Goal: Task Accomplishment & Management: Manage account settings

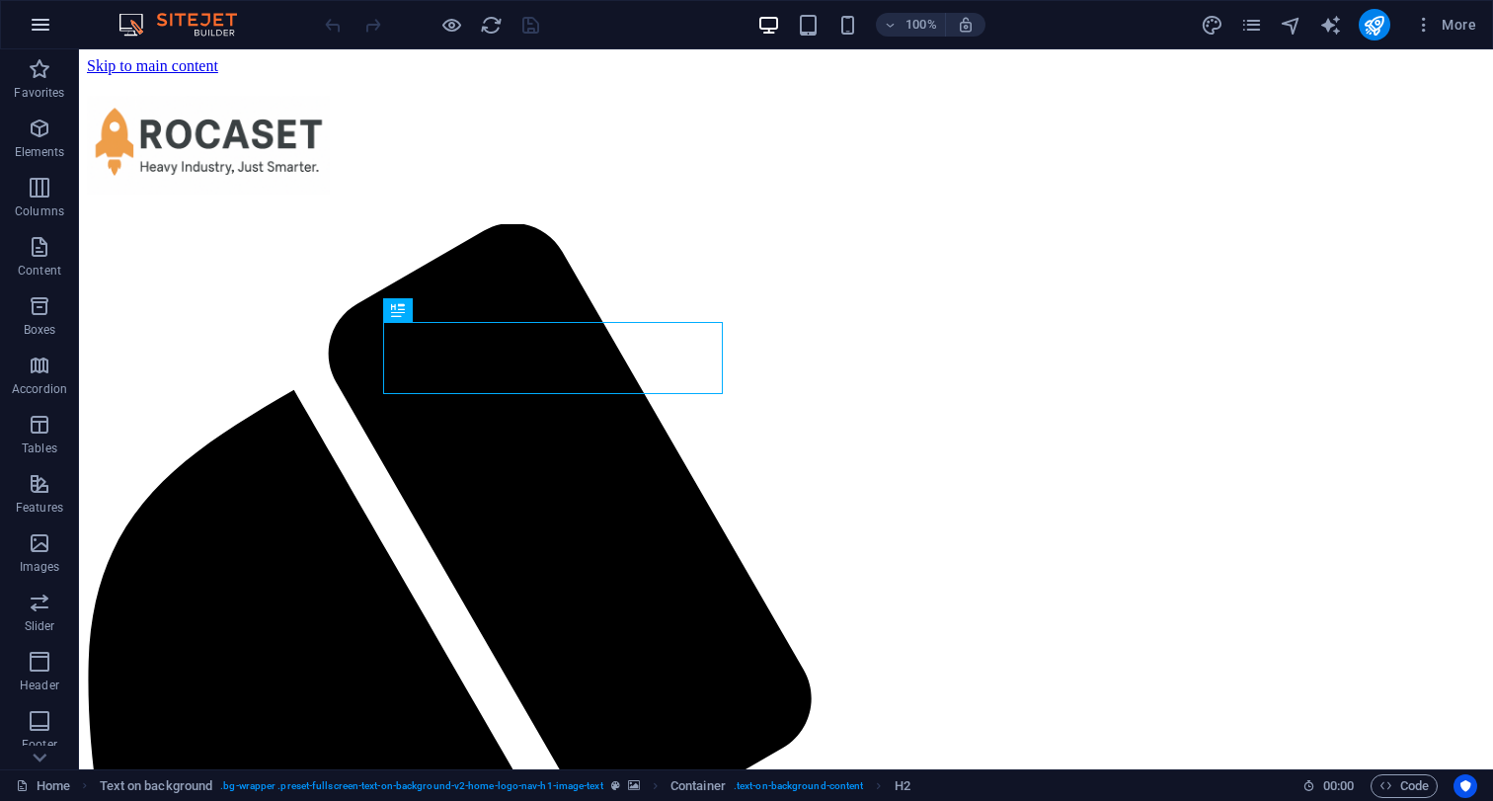
click at [37, 31] on icon "button" at bounding box center [41, 25] width 24 height 24
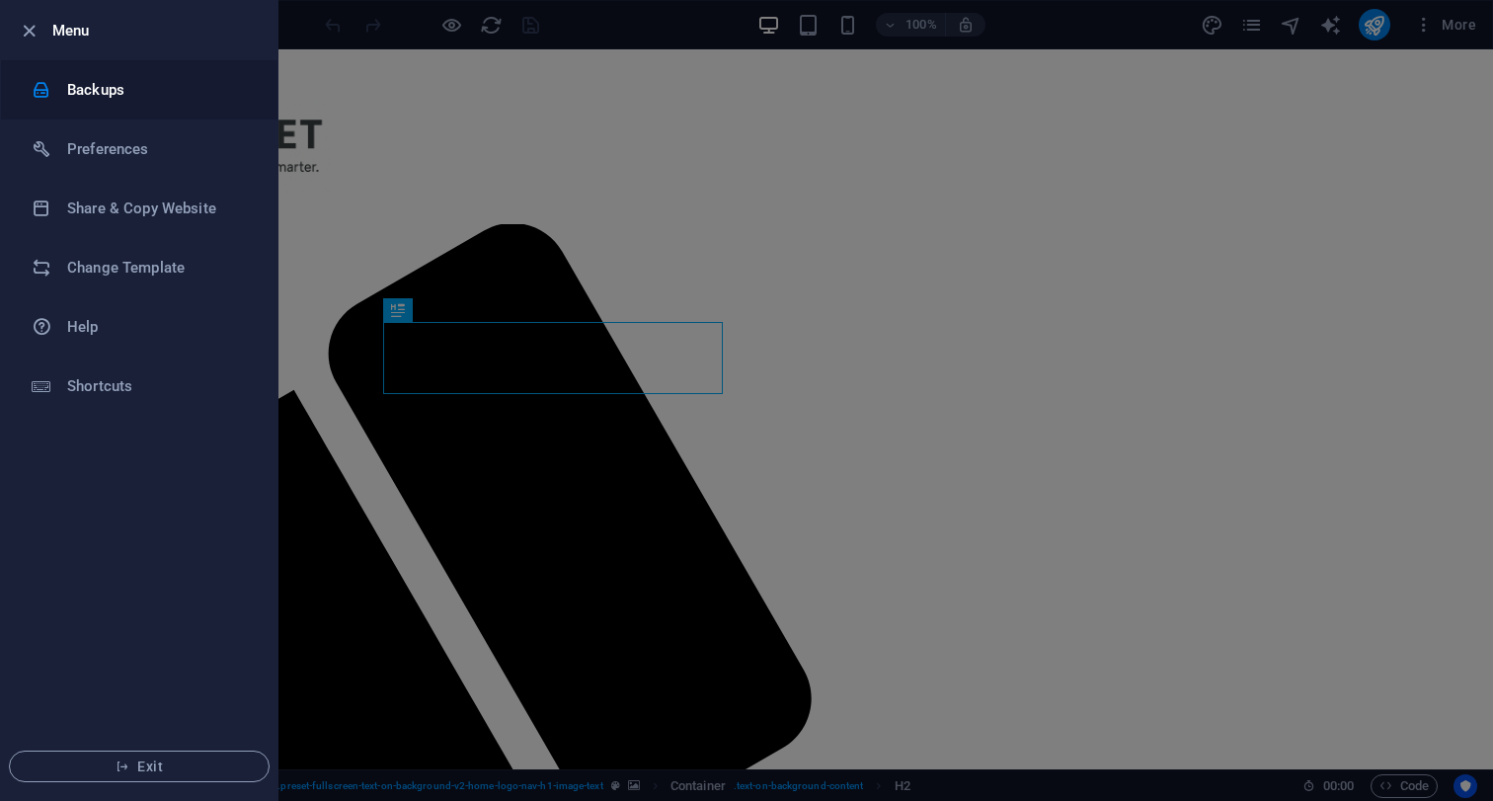
click at [70, 77] on li "Backups" at bounding box center [139, 89] width 276 height 59
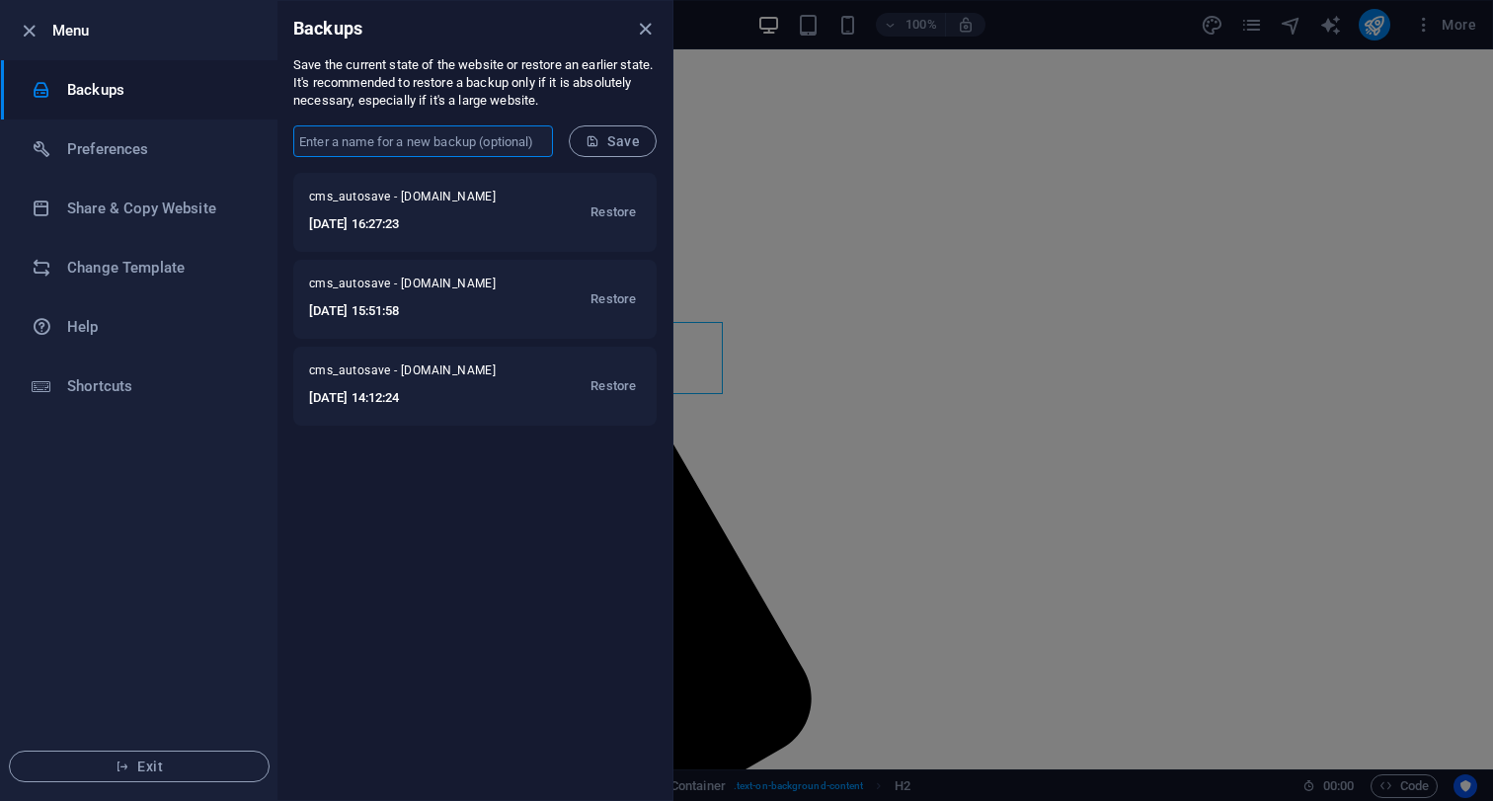
click at [374, 143] on input "text" at bounding box center [423, 141] width 260 height 32
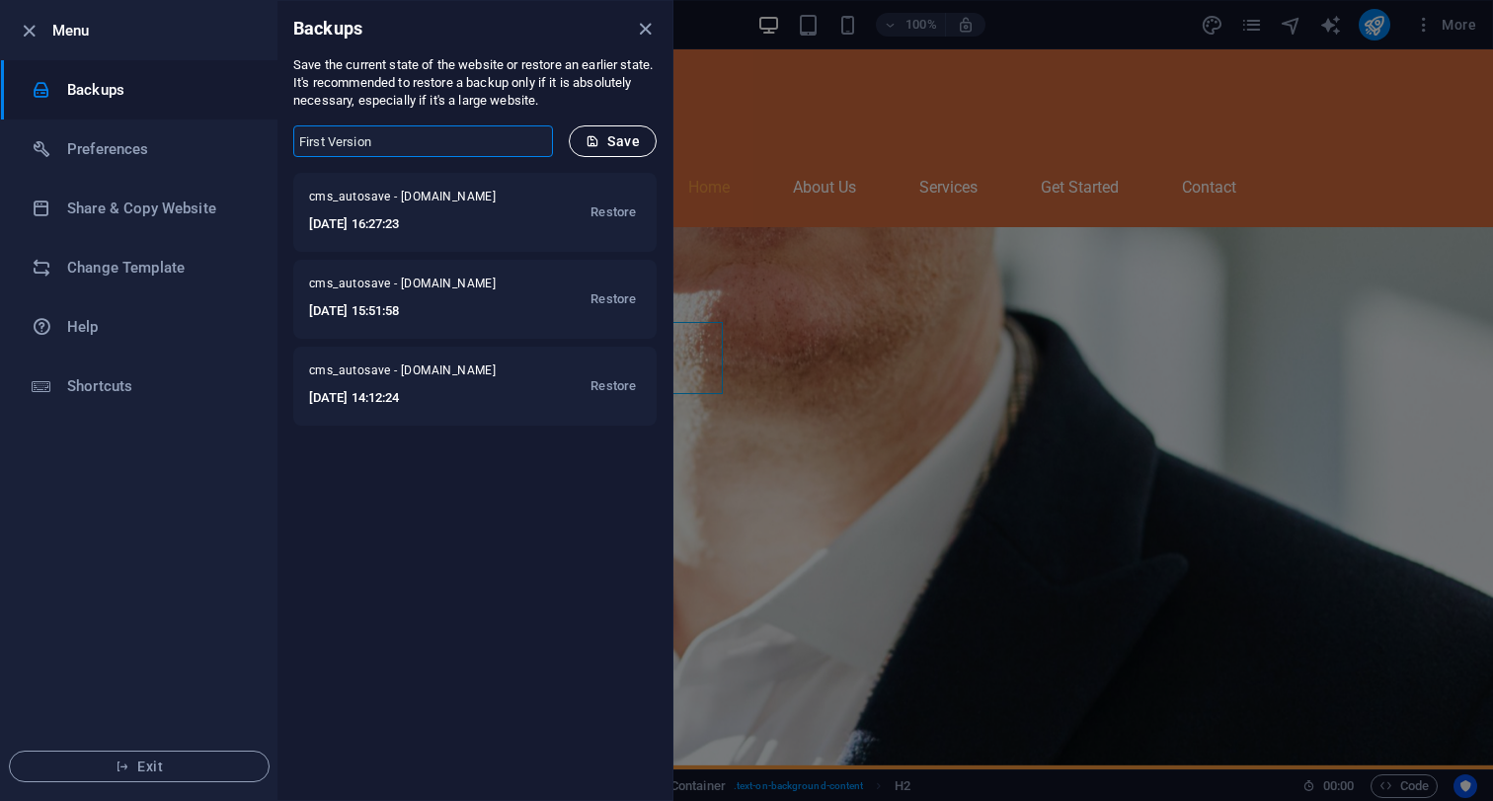
type input "First Version"
click at [630, 140] on span "Save" at bounding box center [612, 141] width 54 height 16
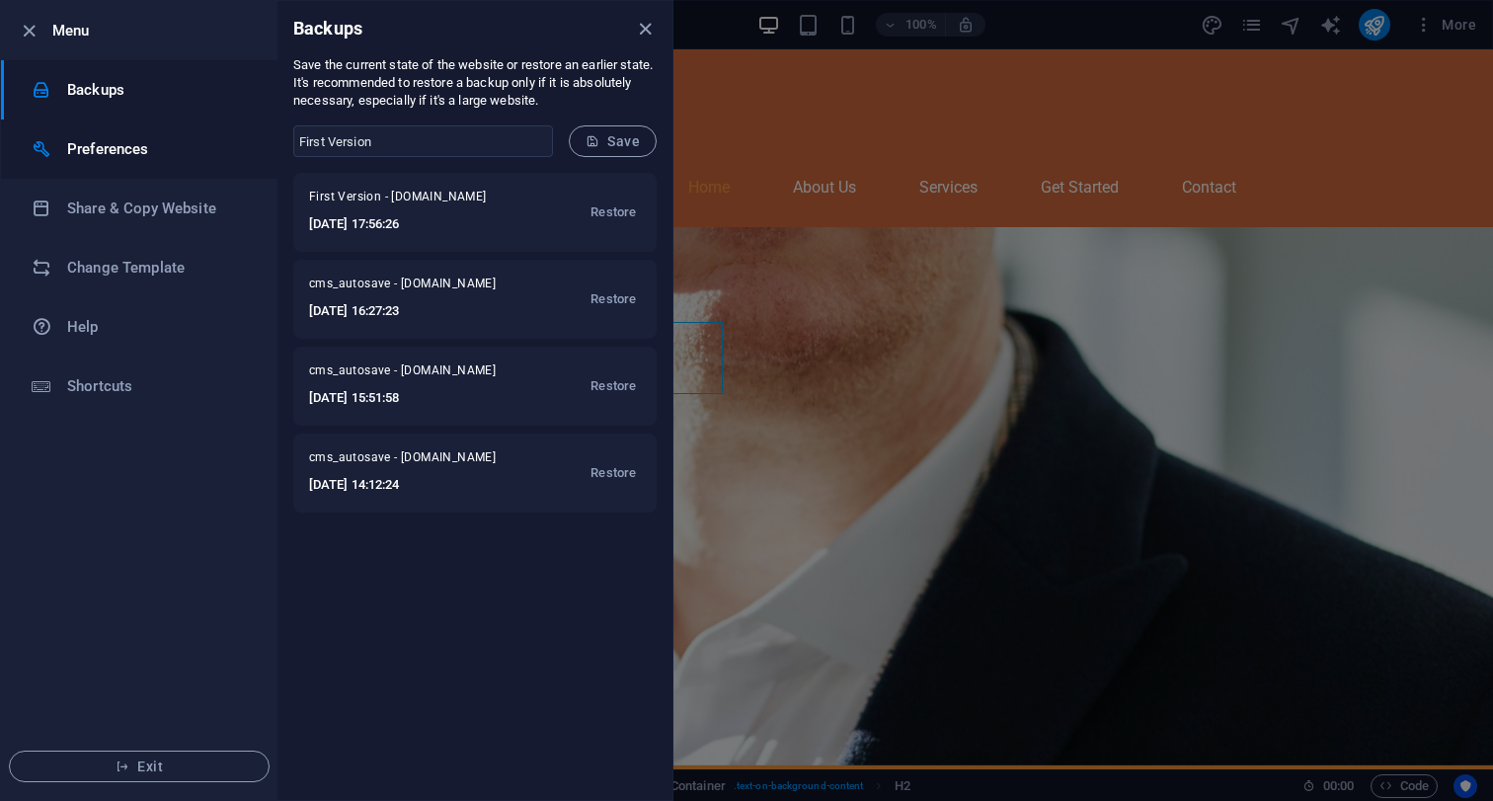
click at [183, 166] on li "Preferences" at bounding box center [139, 148] width 276 height 59
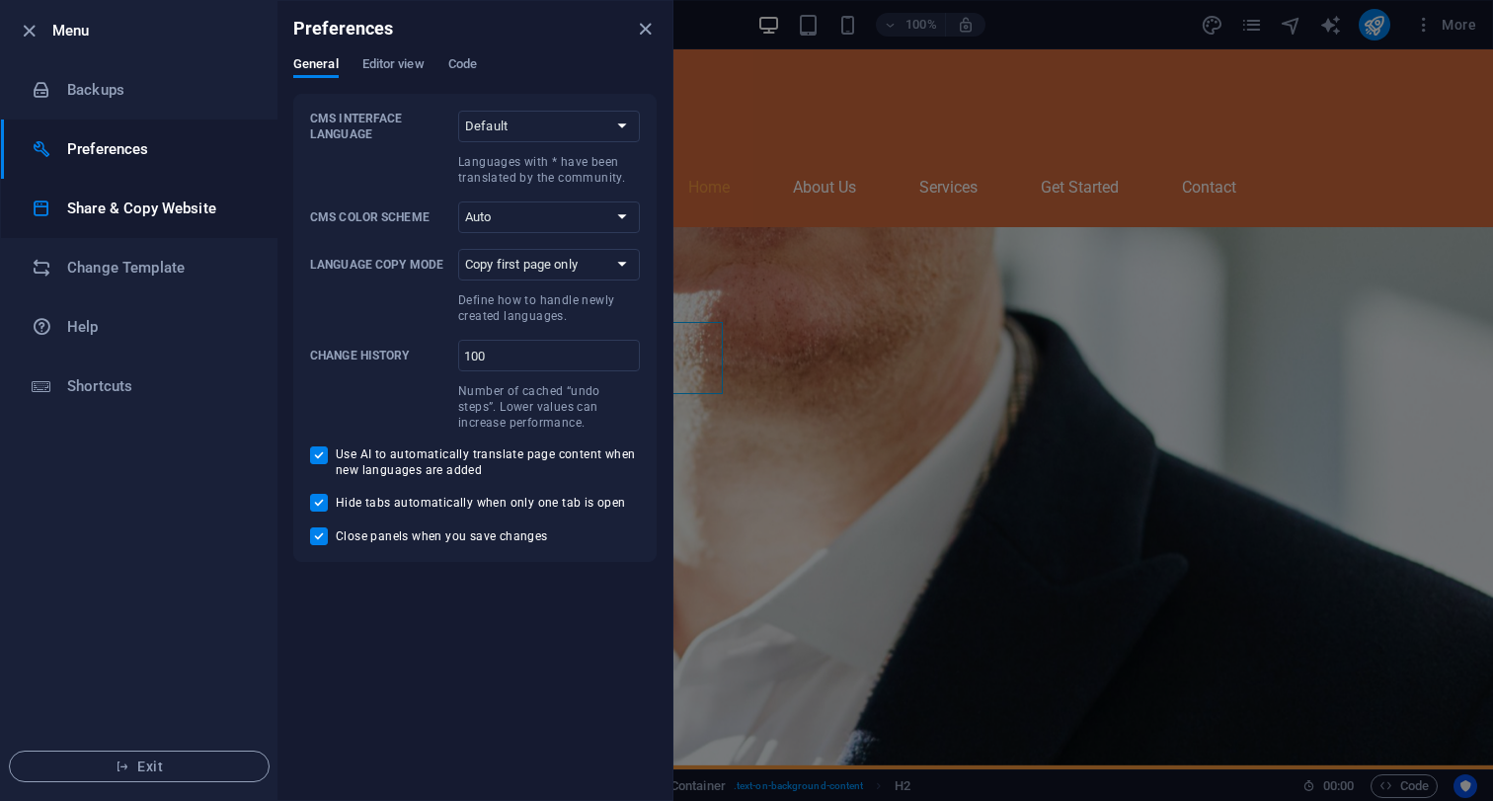
click at [181, 209] on h6 "Share & Copy Website" at bounding box center [158, 208] width 183 height 24
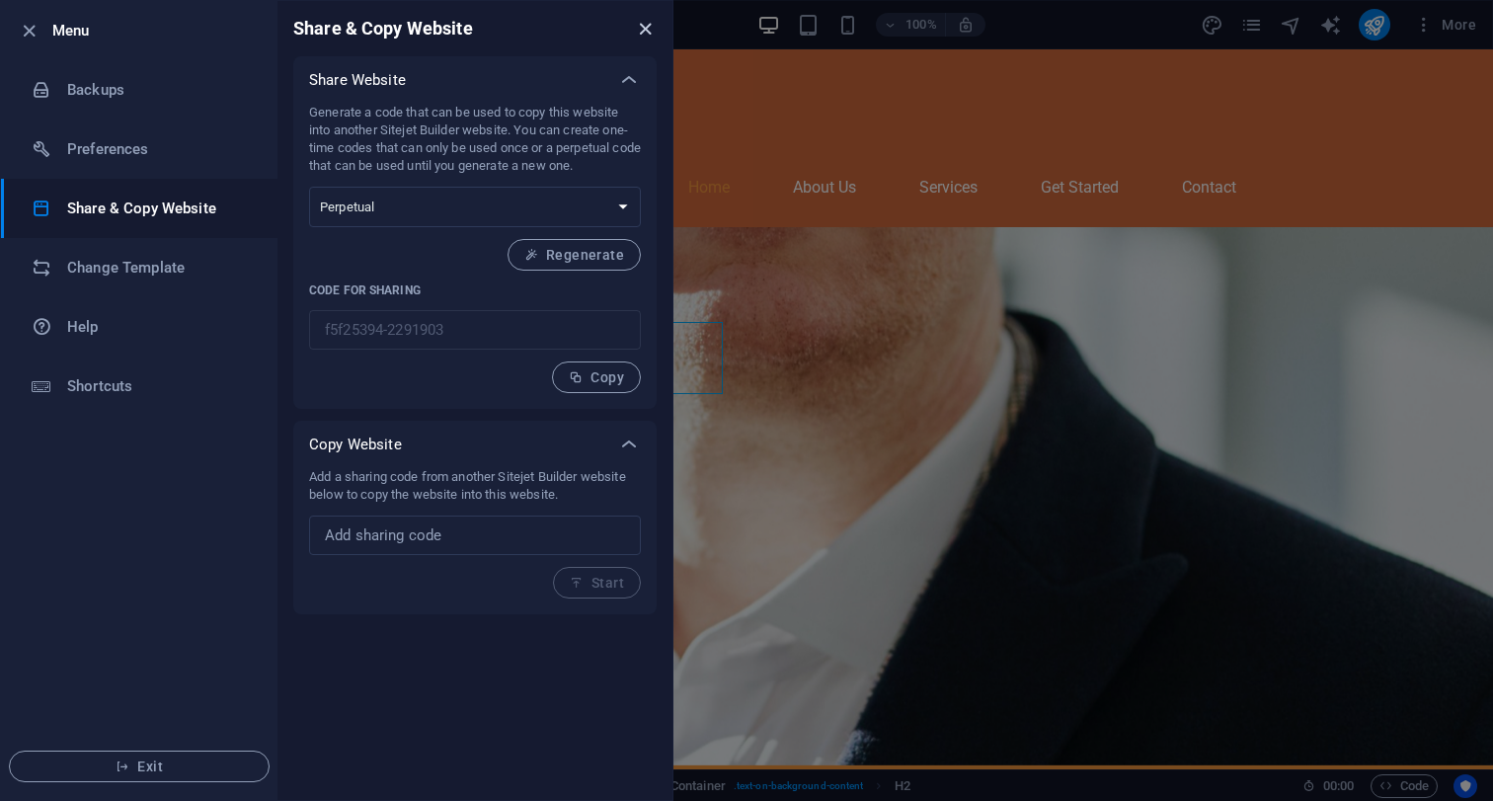
click at [650, 27] on icon "close" at bounding box center [645, 29] width 23 height 23
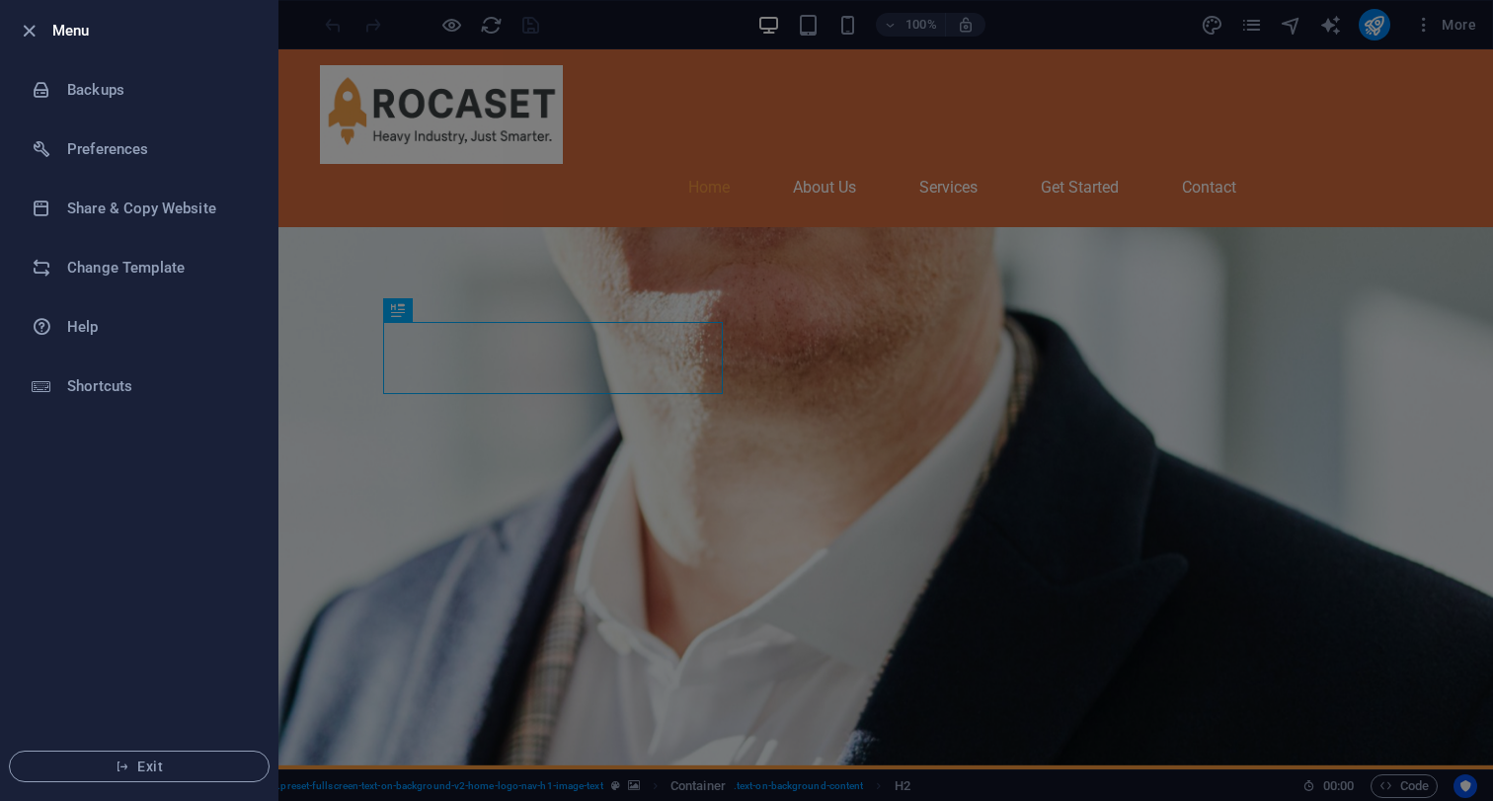
click at [845, 25] on div at bounding box center [746, 400] width 1493 height 801
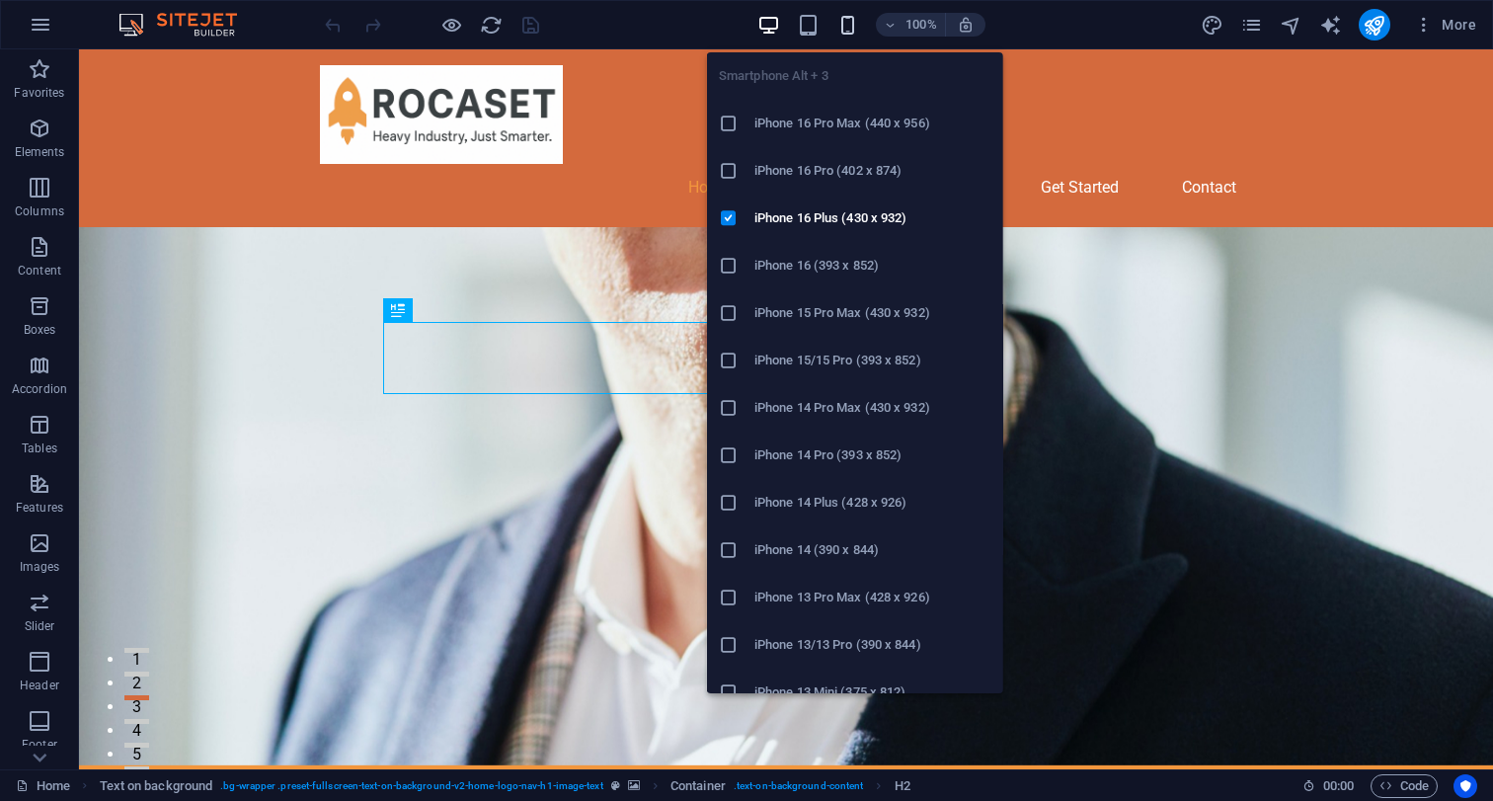
click at [846, 25] on icon "button" at bounding box center [847, 25] width 23 height 23
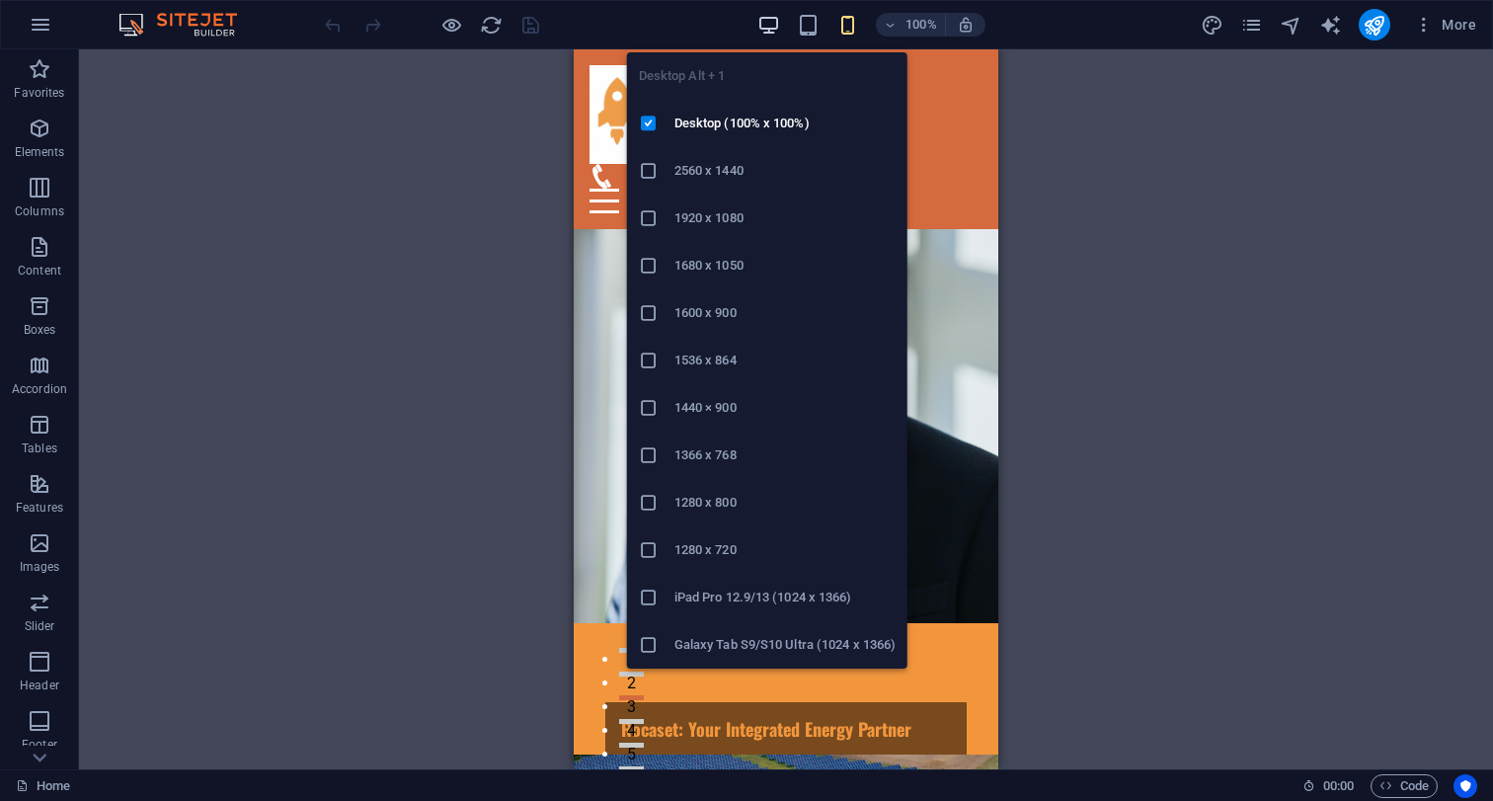
click at [773, 26] on icon "button" at bounding box center [768, 25] width 23 height 23
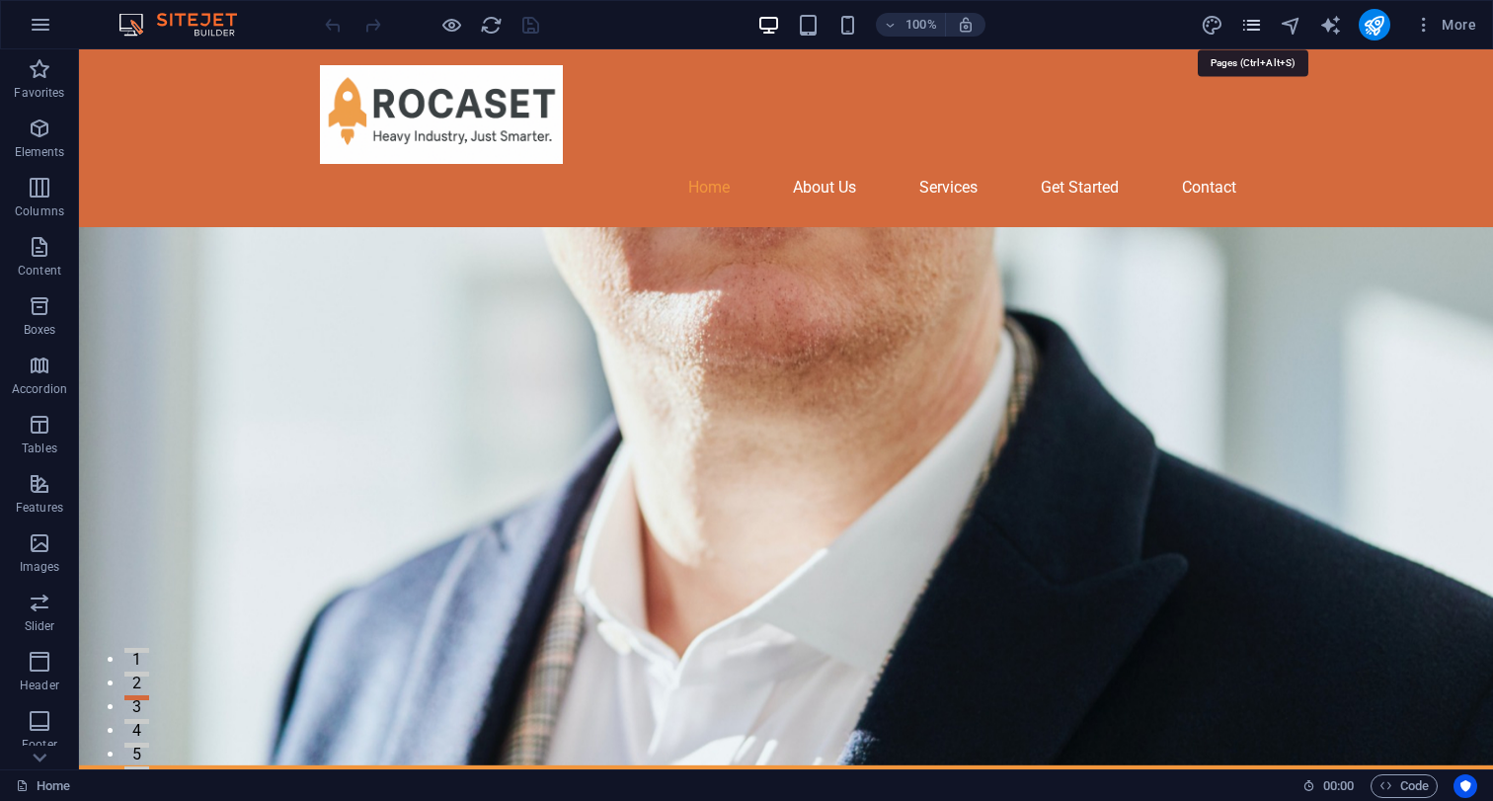
click at [1256, 14] on icon "pages" at bounding box center [1251, 25] width 23 height 23
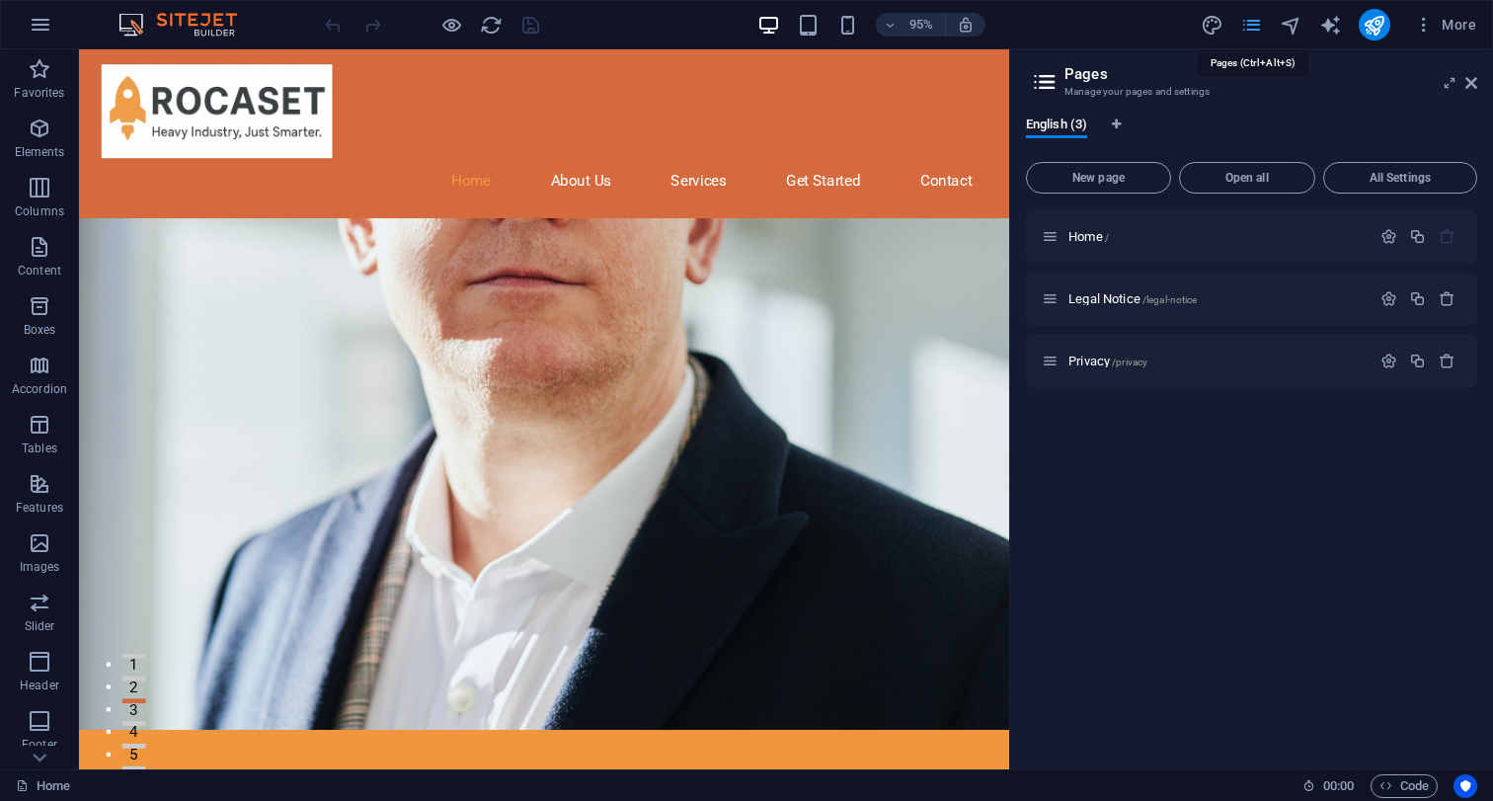
click at [1256, 14] on icon "pages" at bounding box center [1251, 25] width 23 height 23
click at [1435, 22] on span "More" at bounding box center [1445, 25] width 62 height 20
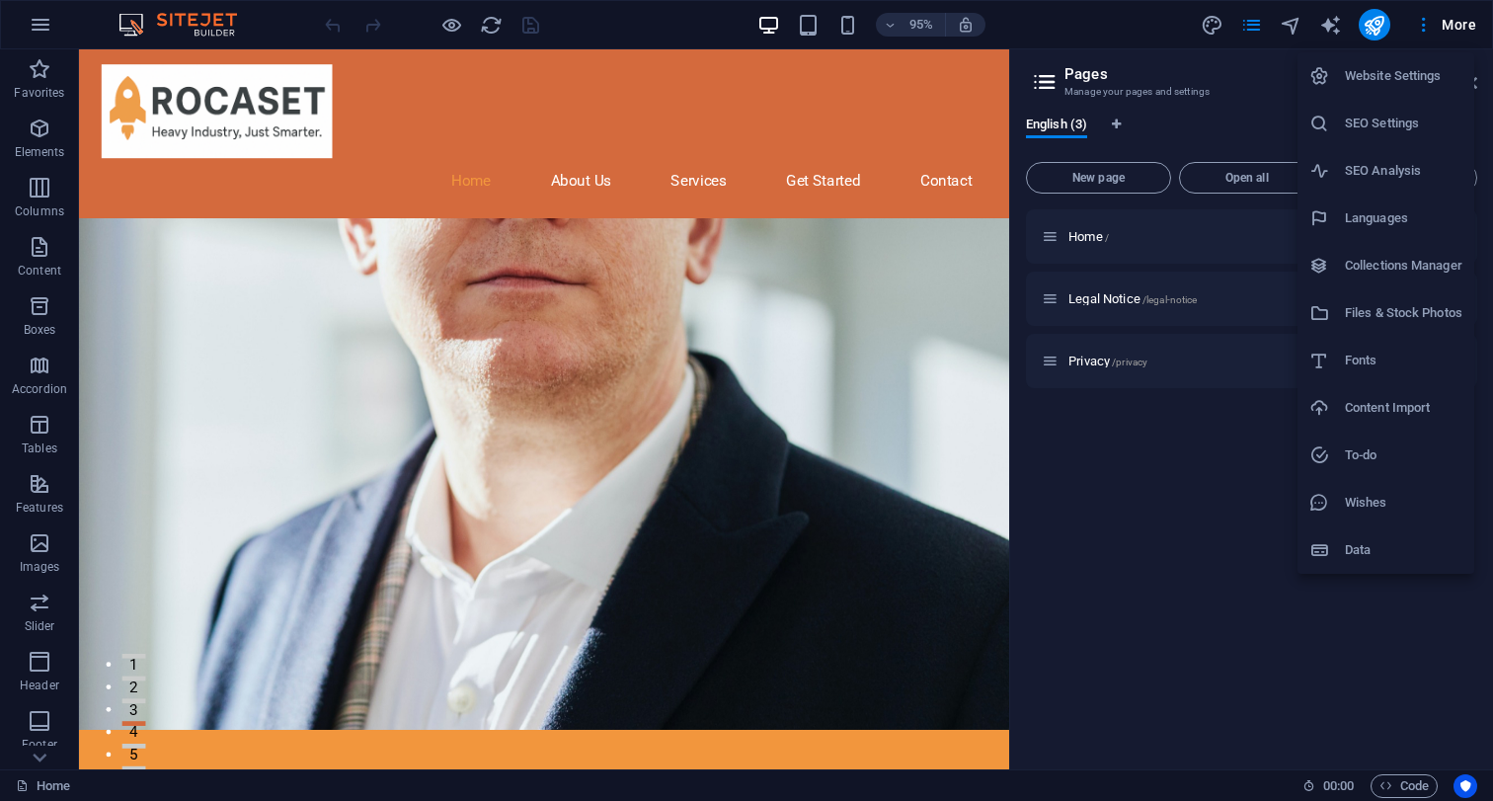
click at [1439, 22] on div at bounding box center [746, 400] width 1493 height 801
